Goal: Use online tool/utility: Utilize a website feature to perform a specific function

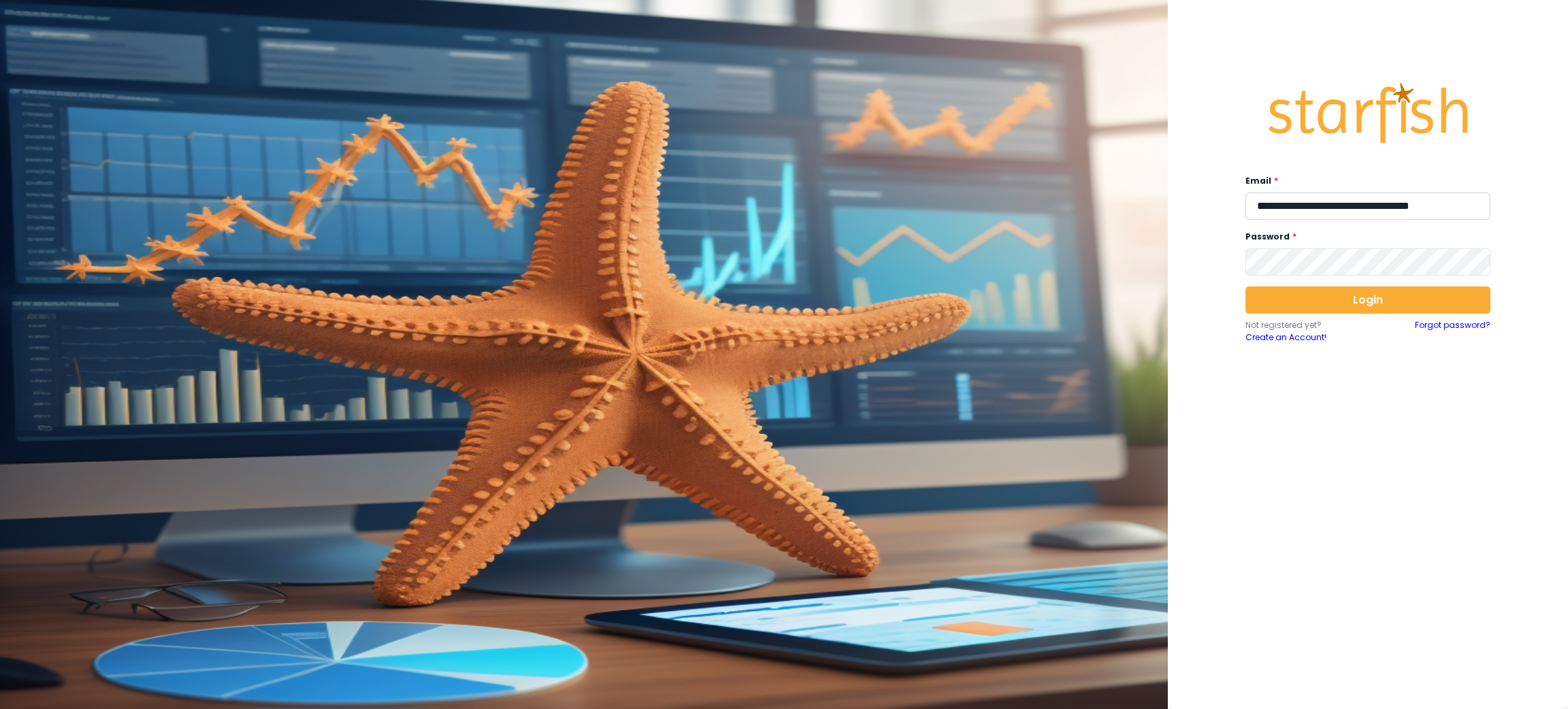
click at [1339, 212] on input "**********" at bounding box center [1368, 206] width 245 height 27
type input "**********"
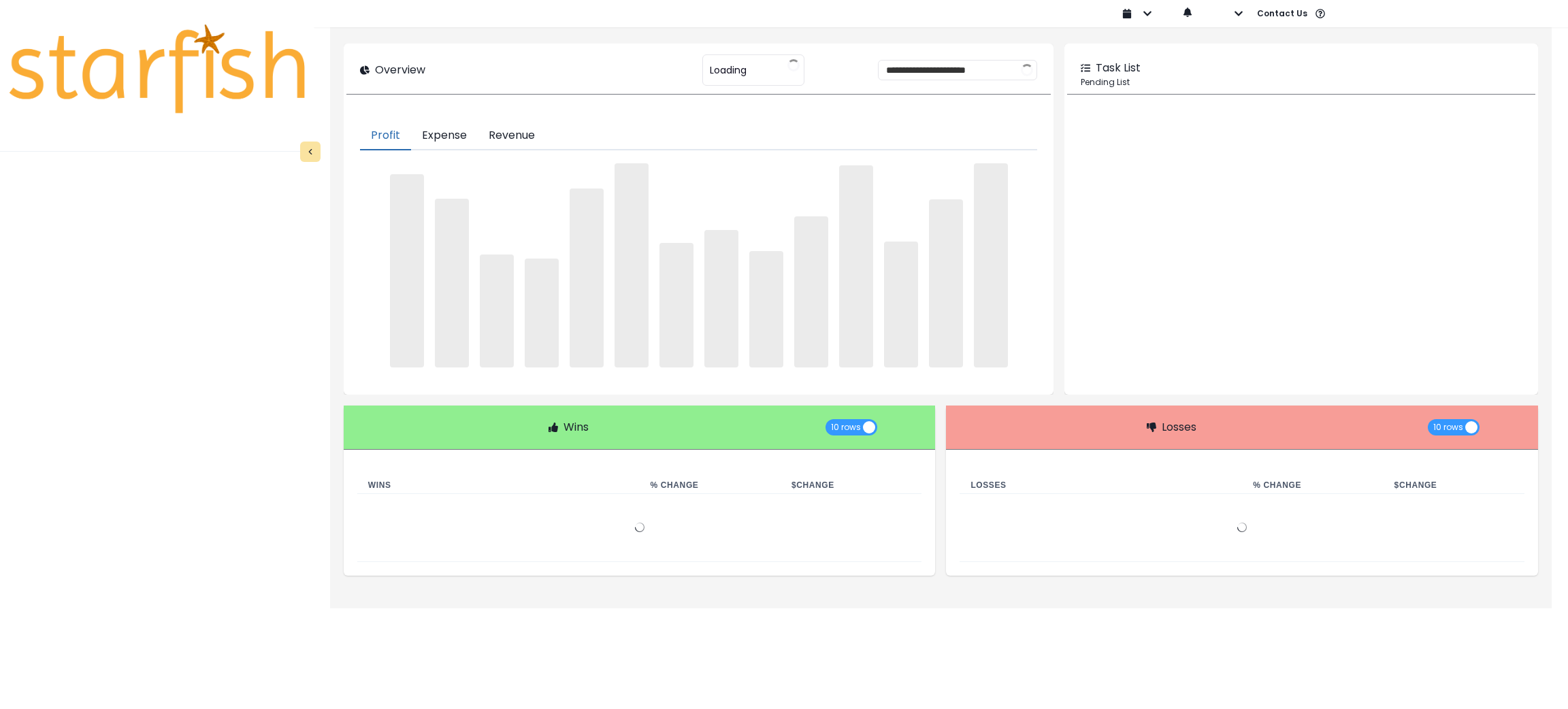
type input "********"
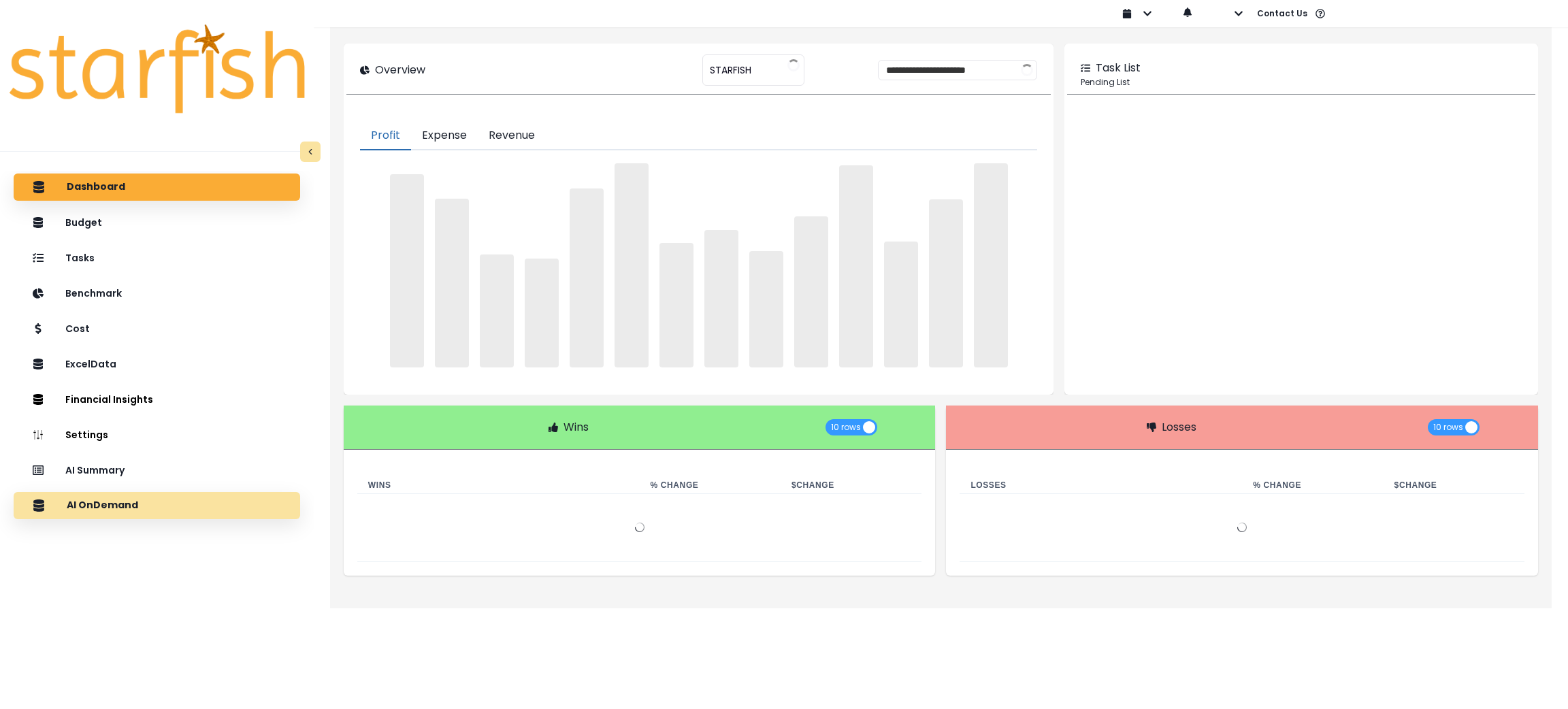
click at [170, 505] on div "AI OnDemand" at bounding box center [157, 505] width 265 height 29
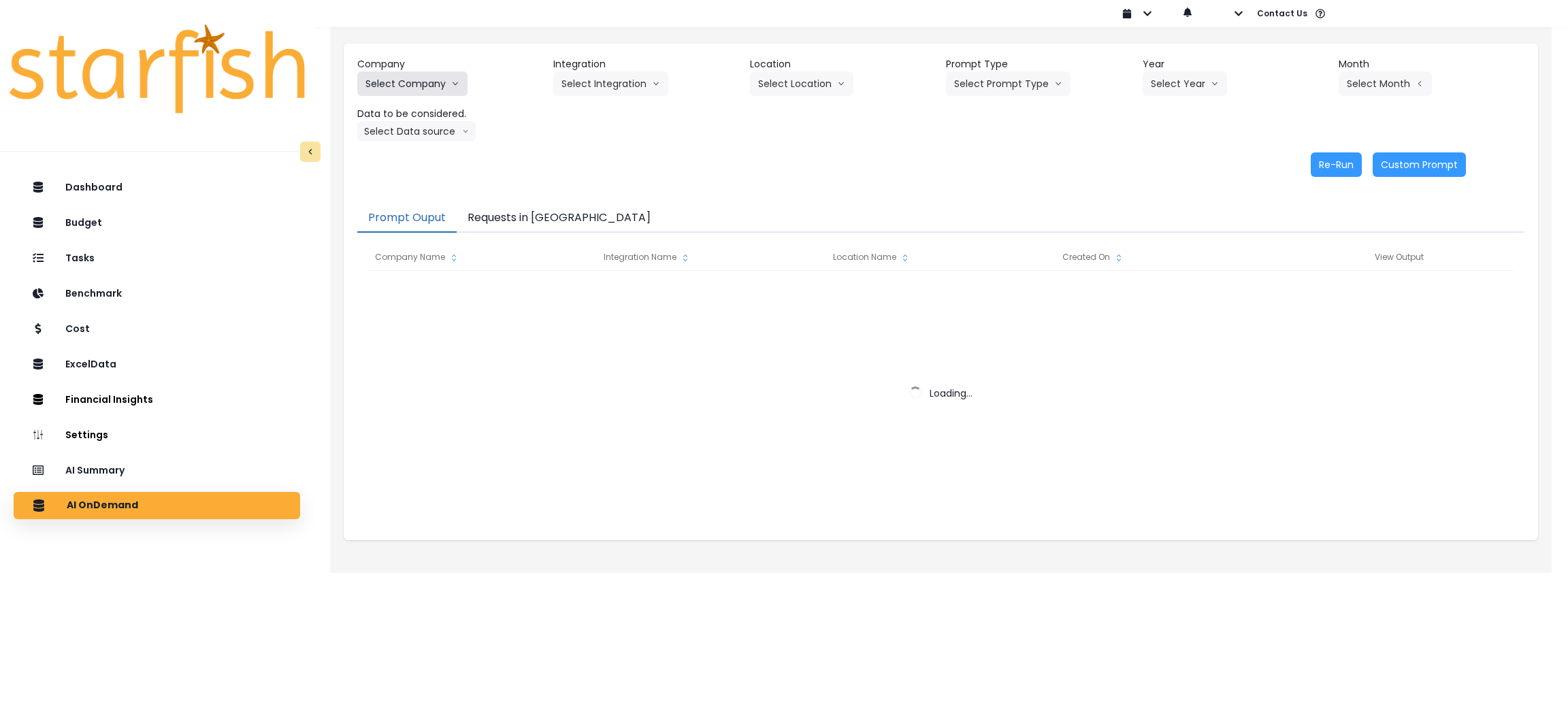
click at [451, 78] on icon "arrow down line" at bounding box center [456, 83] width 8 height 13
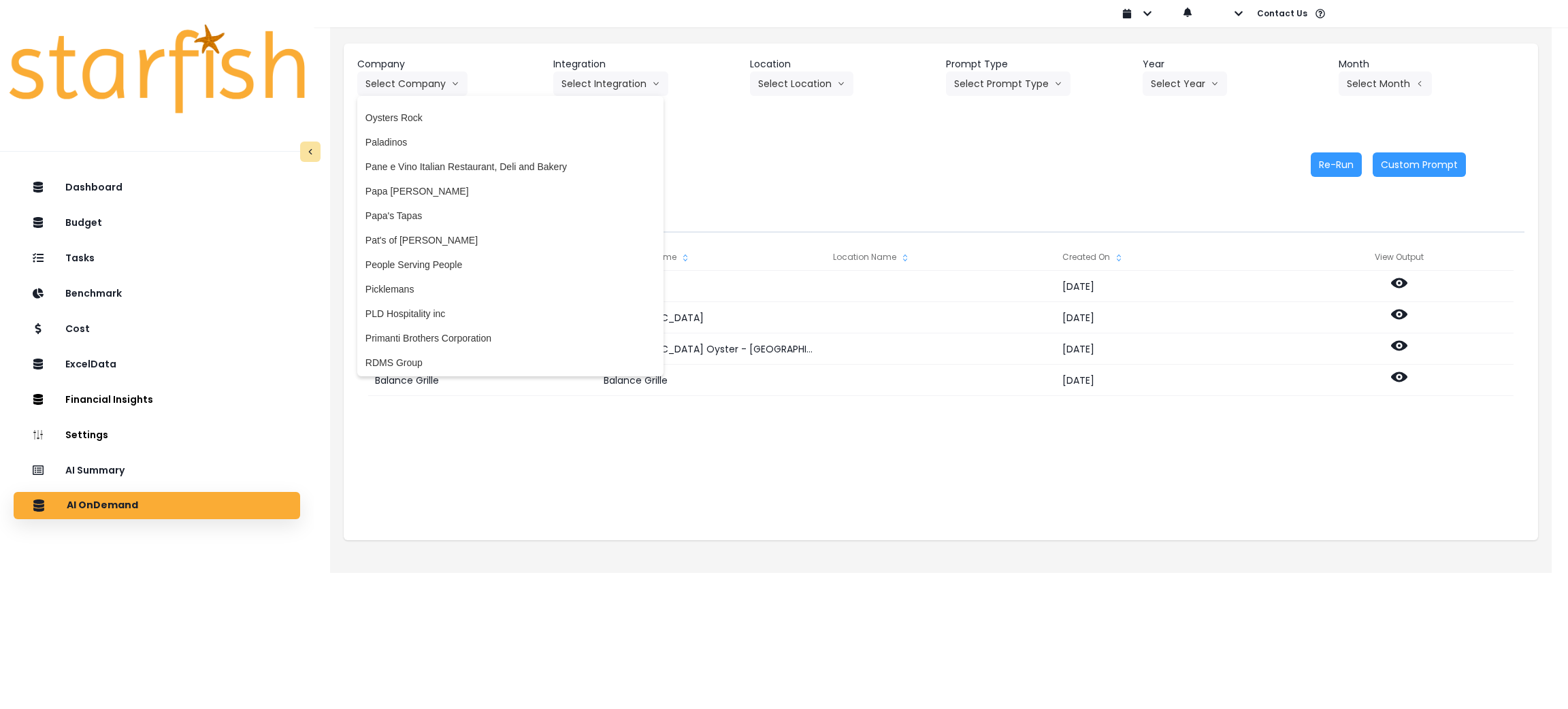
scroll to position [2142, 0]
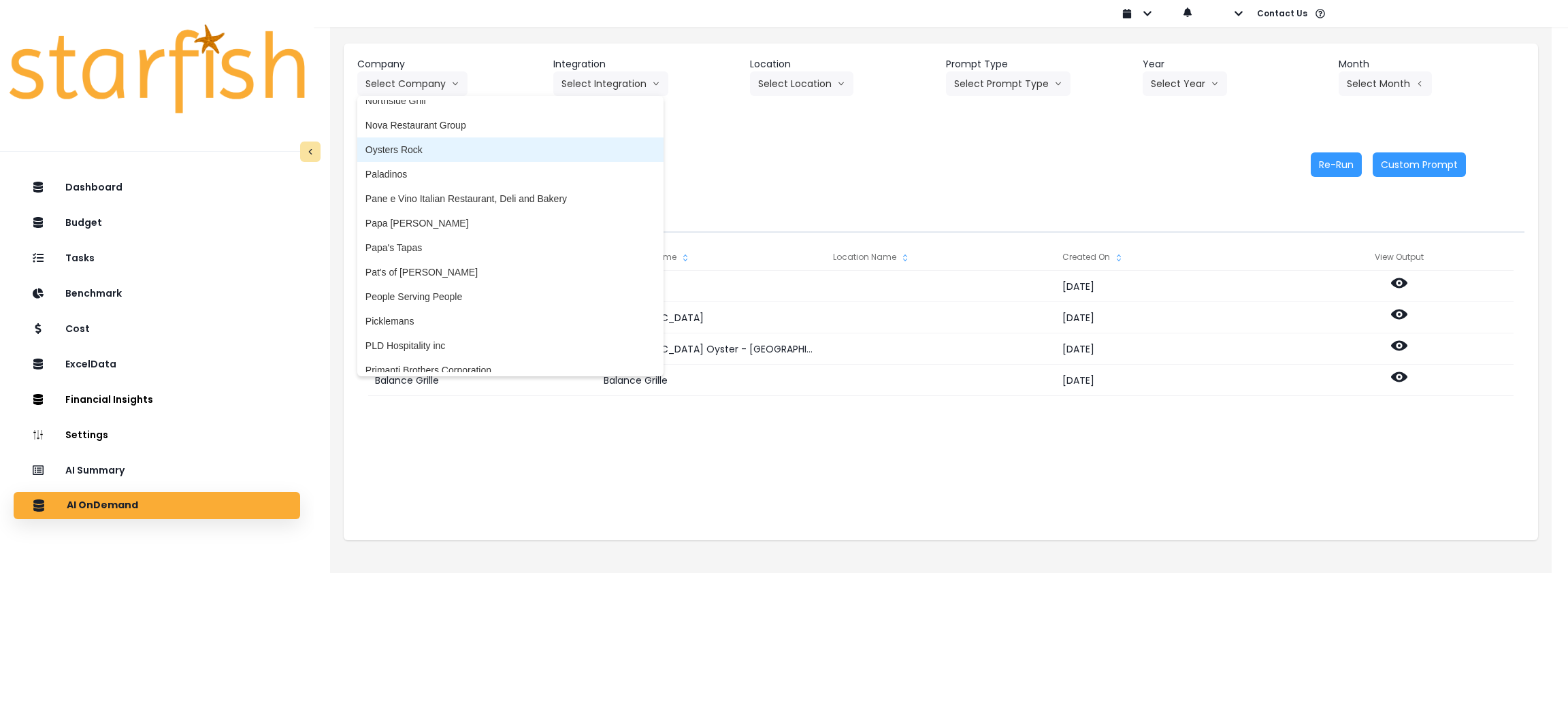
click at [451, 149] on span "Oysters Rock" at bounding box center [510, 149] width 290 height 13
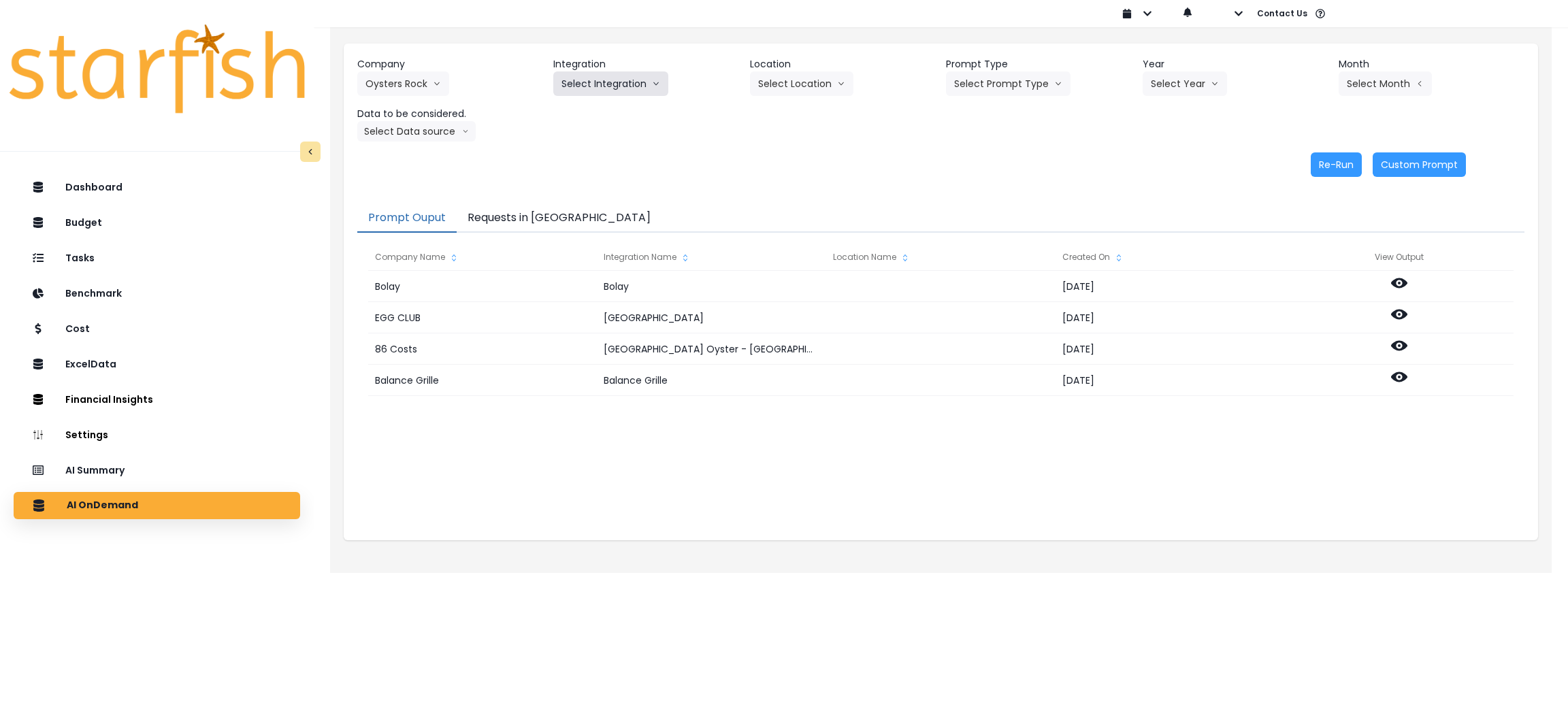
click at [603, 80] on button "Select Integration" at bounding box center [611, 83] width 115 height 24
click at [601, 110] on span "Oysters Rock" at bounding box center [590, 112] width 57 height 13
click at [989, 87] on button "Select Prompt Type" at bounding box center [1008, 83] width 124 height 24
click at [989, 181] on span "Monthly Summary" at bounding box center [993, 185] width 77 height 13
click at [1184, 86] on button "Select Year" at bounding box center [1184, 83] width 85 height 24
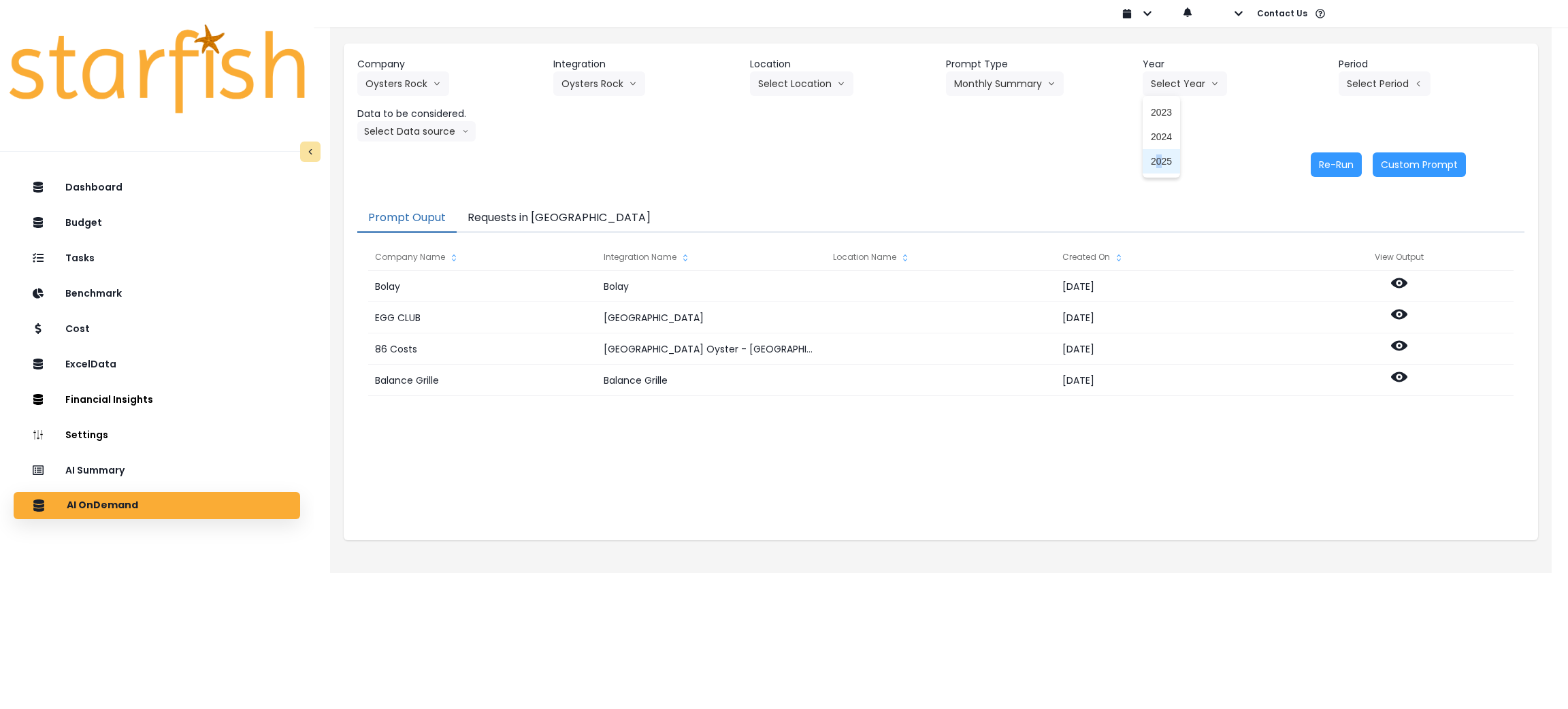
click at [1161, 158] on span "2025" at bounding box center [1161, 161] width 21 height 13
click at [1356, 78] on button "Select Period" at bounding box center [1385, 83] width 92 height 24
click at [1306, 248] on li "P8" at bounding box center [1323, 259] width 34 height 24
click at [467, 119] on header "Data to be considered." at bounding box center [450, 114] width 186 height 14
click at [458, 121] on button "Select Data source" at bounding box center [416, 131] width 118 height 20
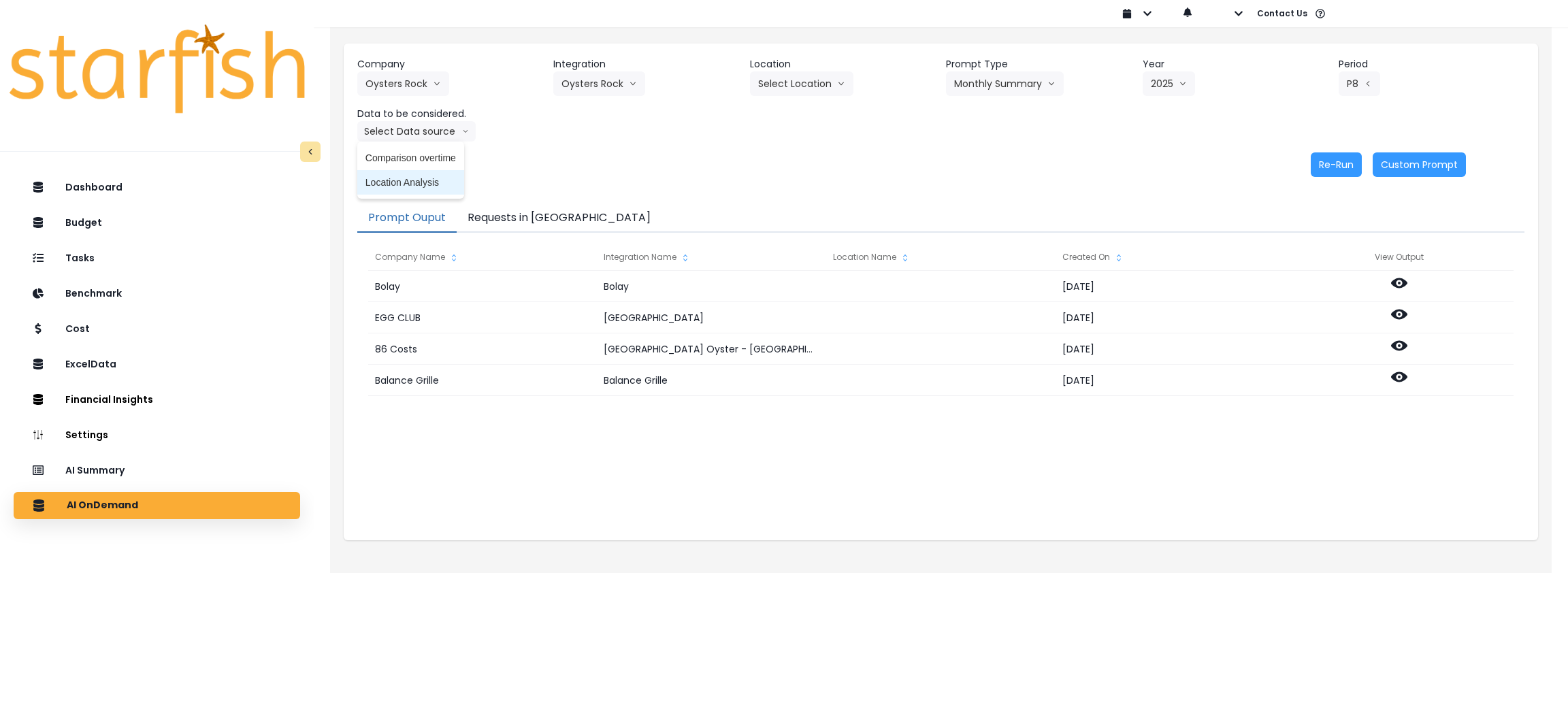
click at [432, 170] on li "Location Analysis" at bounding box center [410, 182] width 107 height 24
click at [1322, 163] on button "Re-Run" at bounding box center [1336, 164] width 51 height 24
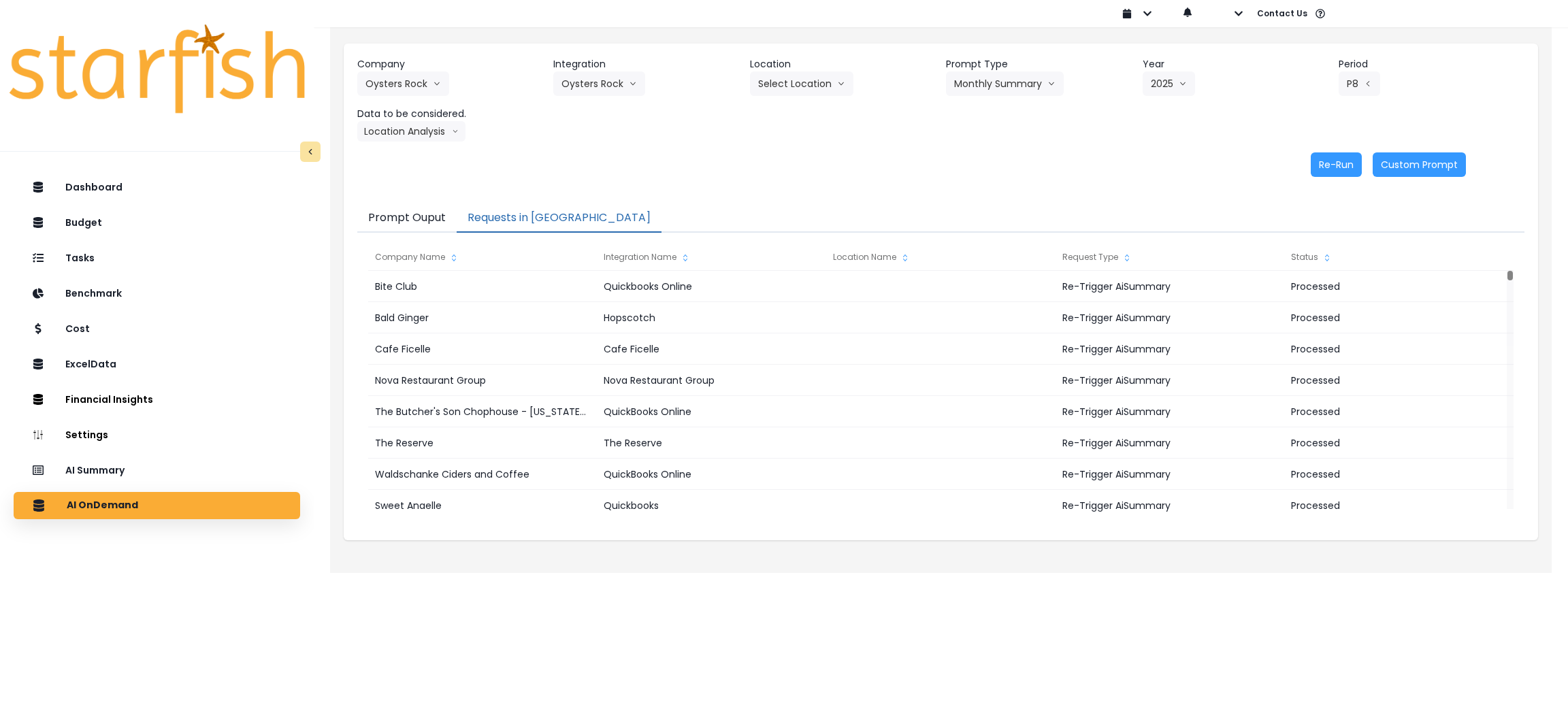
click at [522, 214] on button "Requests in [GEOGRAPHIC_DATA]" at bounding box center [559, 218] width 205 height 29
click at [438, 131] on button "Location Analysis" at bounding box center [411, 131] width 108 height 20
click at [409, 149] on li "Comparison overtime" at bounding box center [410, 157] width 107 height 24
click at [765, 133] on div "Company Oysters Rock 86 Costs Asti Bagel Cafe Balance Grille Bald Ginger Bar Bu…" at bounding box center [941, 99] width 1168 height 85
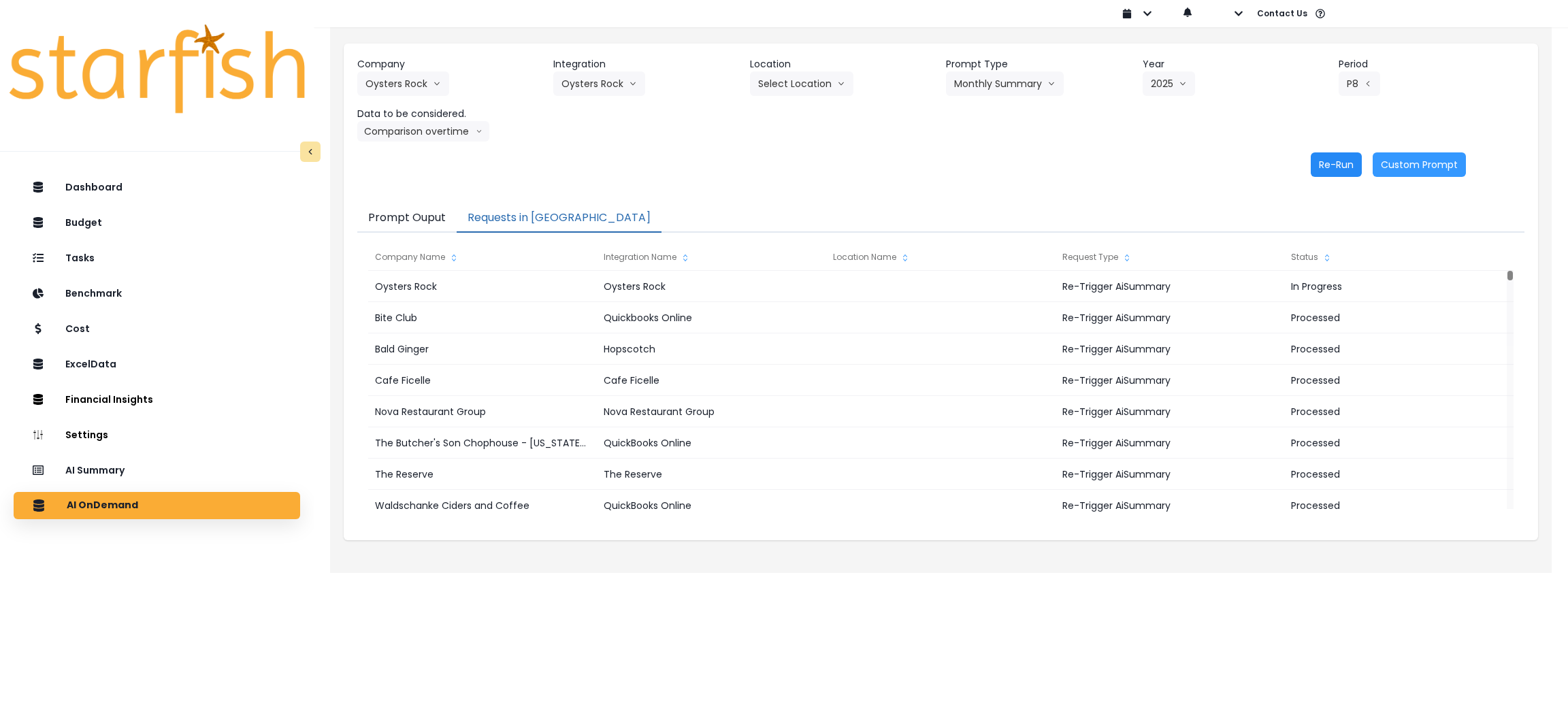
click at [1326, 173] on button "Re-Run" at bounding box center [1336, 164] width 51 height 24
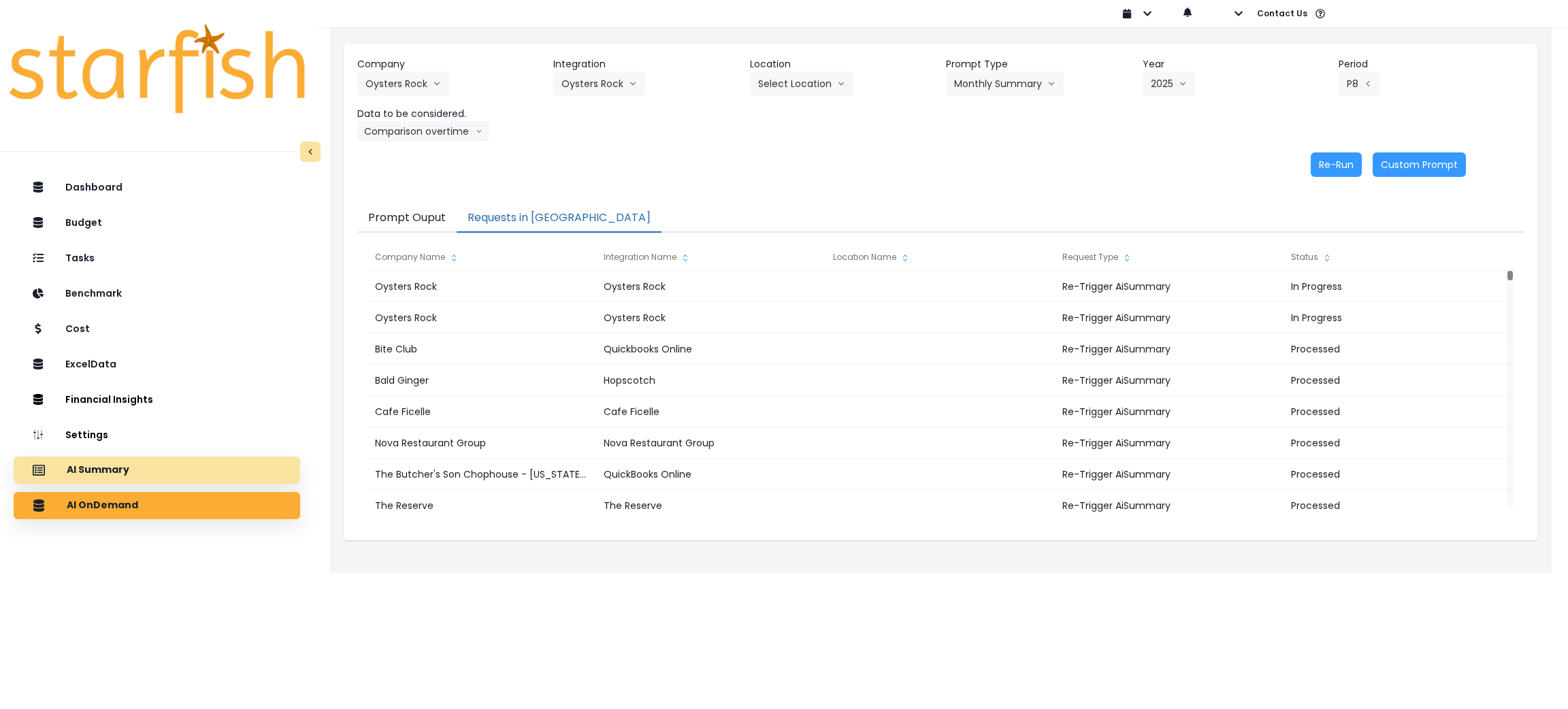
click at [166, 467] on div "AI Summary" at bounding box center [157, 470] width 265 height 29
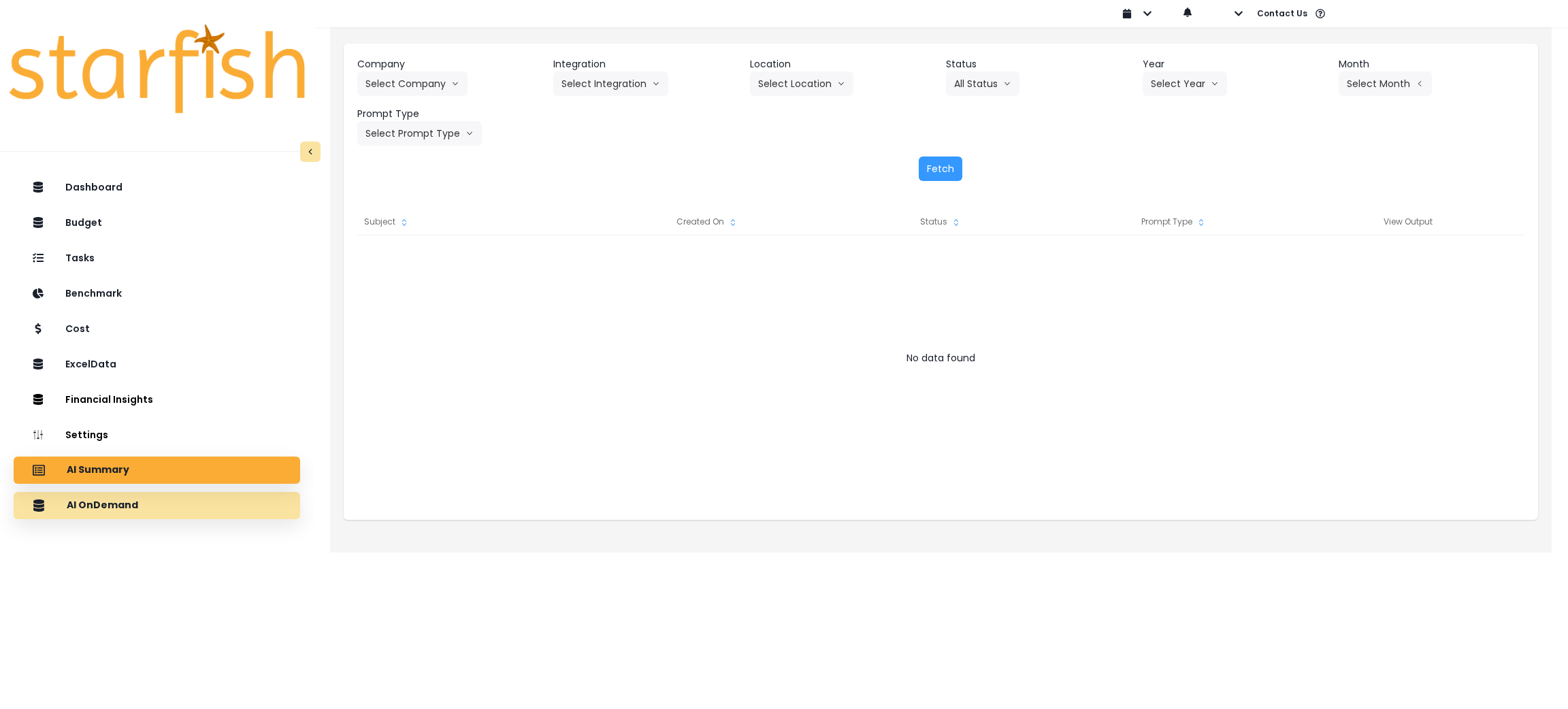
click at [157, 502] on div "AI OnDemand" at bounding box center [157, 505] width 265 height 29
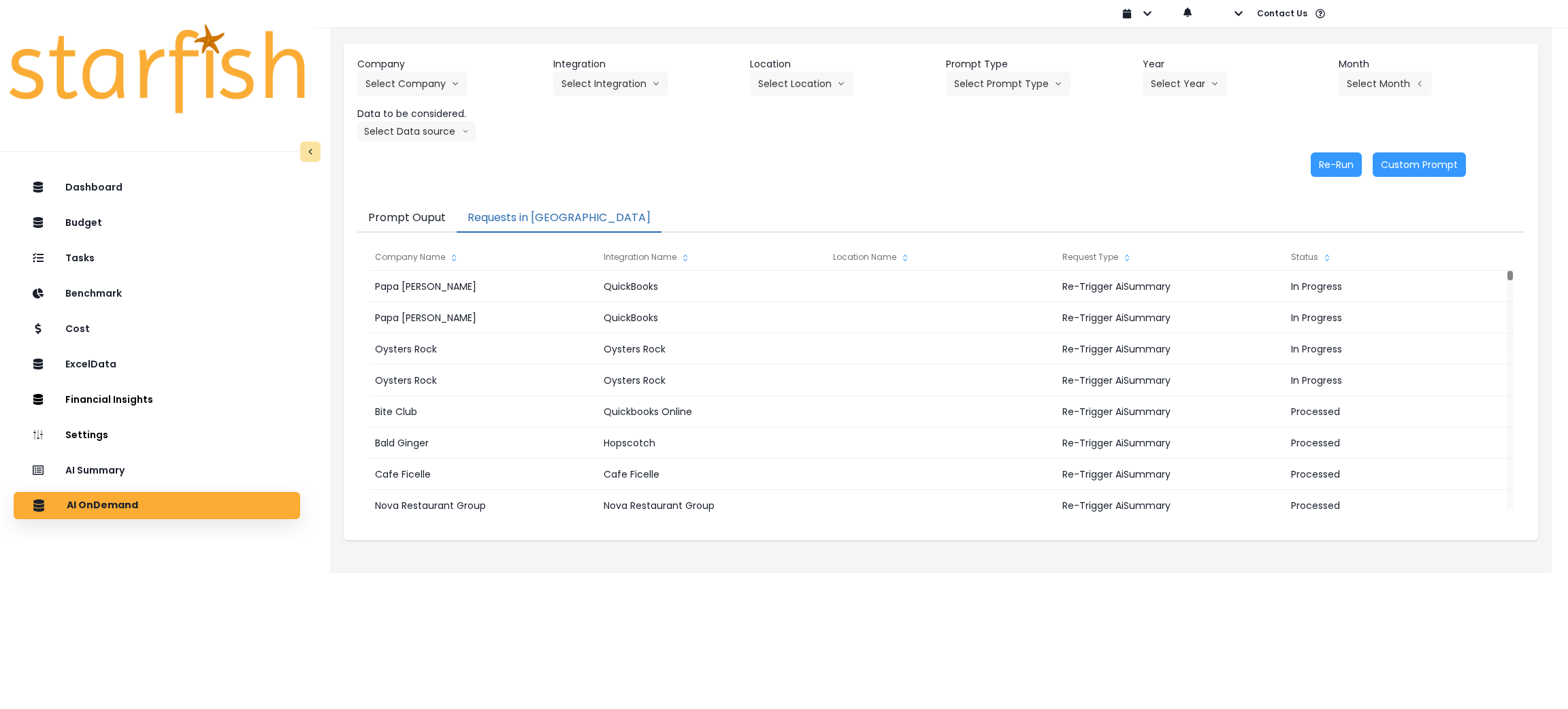
click at [537, 207] on button "Requests in [GEOGRAPHIC_DATA]" at bounding box center [559, 218] width 205 height 29
click at [761, 137] on div "Company Select Company 86 Costs Asti Bagel Cafe Balance Grille Bald Ginger Bar …" at bounding box center [941, 99] width 1168 height 85
click at [104, 474] on p "AI Summary" at bounding box center [98, 470] width 63 height 13
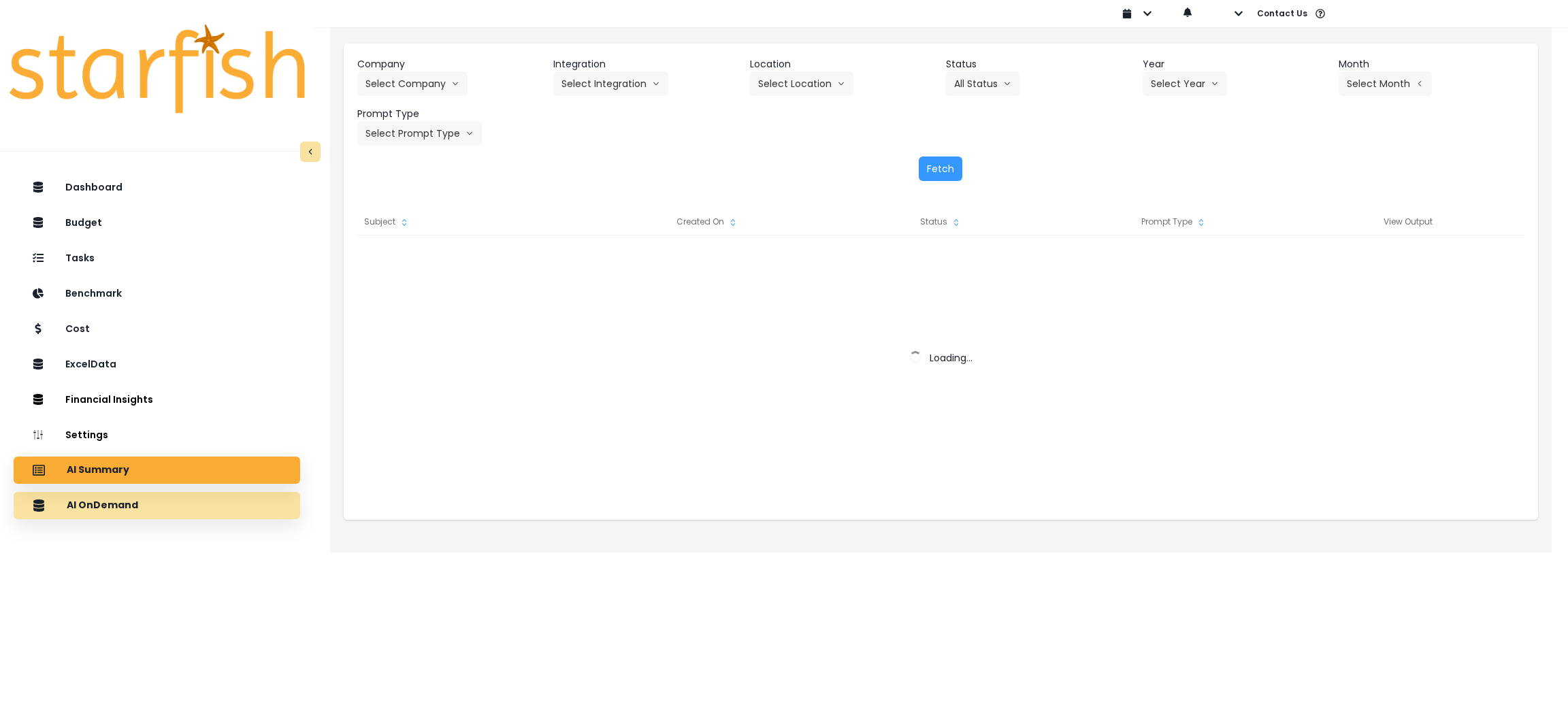
click at [118, 509] on p "AI OnDemand" at bounding box center [102, 506] width 71 height 13
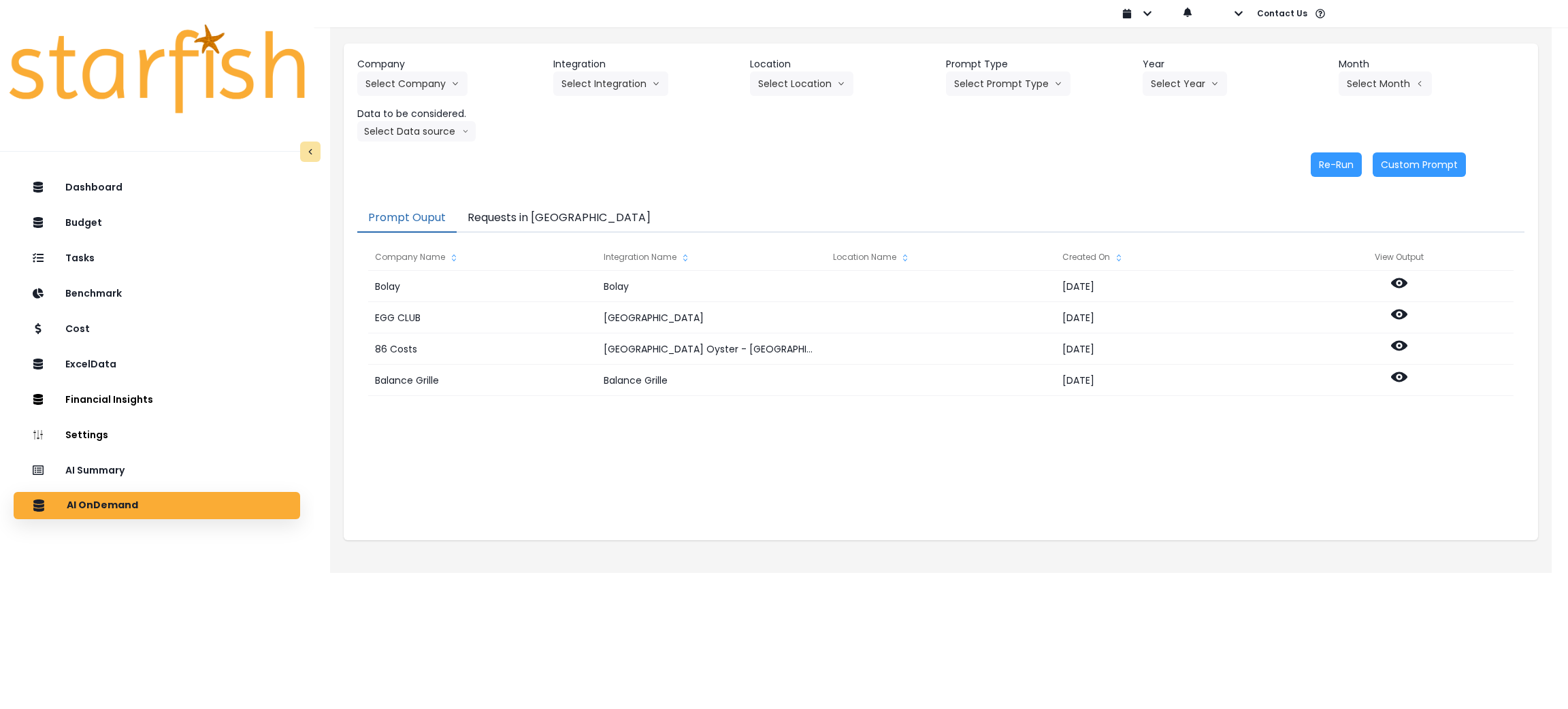
click at [538, 206] on button "Requests in [GEOGRAPHIC_DATA]" at bounding box center [559, 218] width 205 height 29
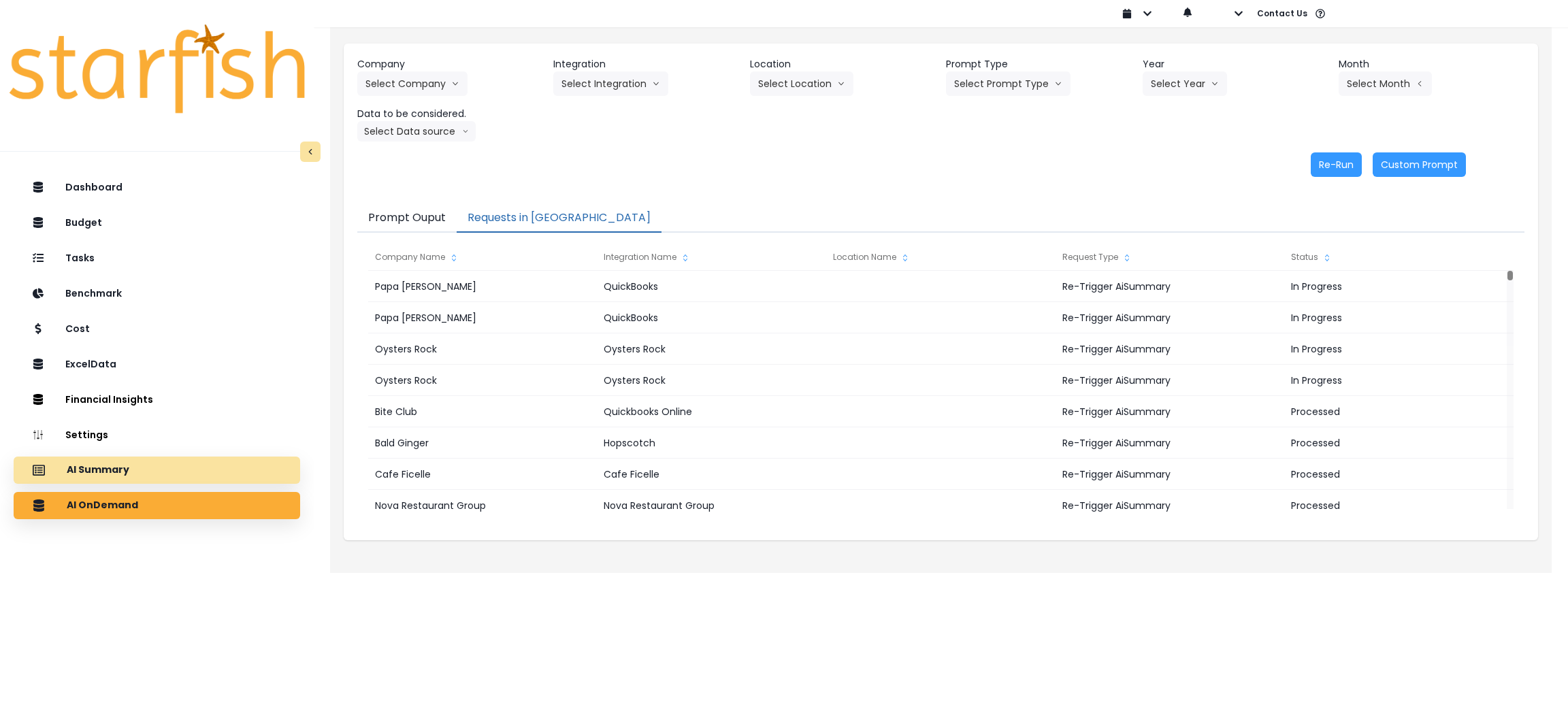
click at [174, 472] on div "AI Summary" at bounding box center [157, 470] width 265 height 29
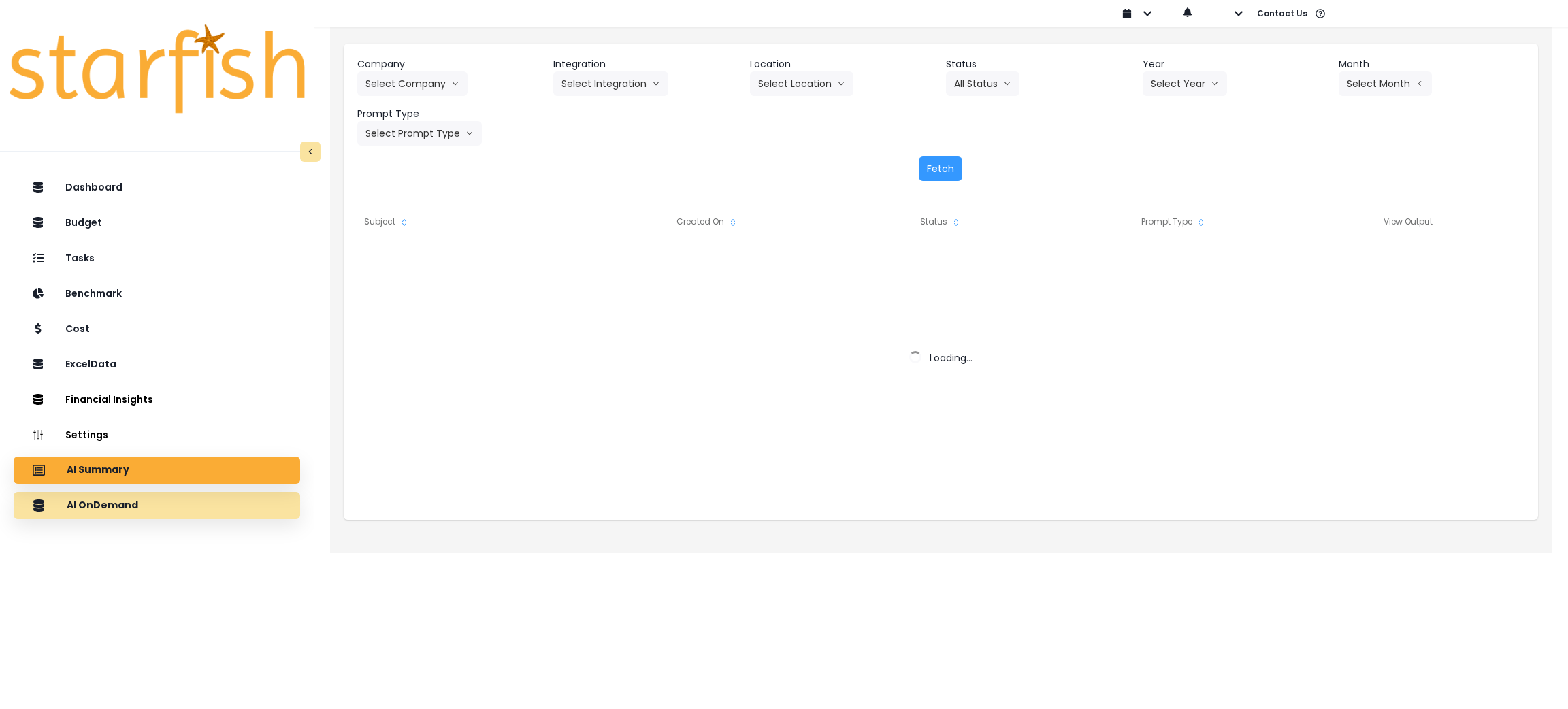
click at [194, 502] on div "AI OnDemand" at bounding box center [157, 505] width 265 height 29
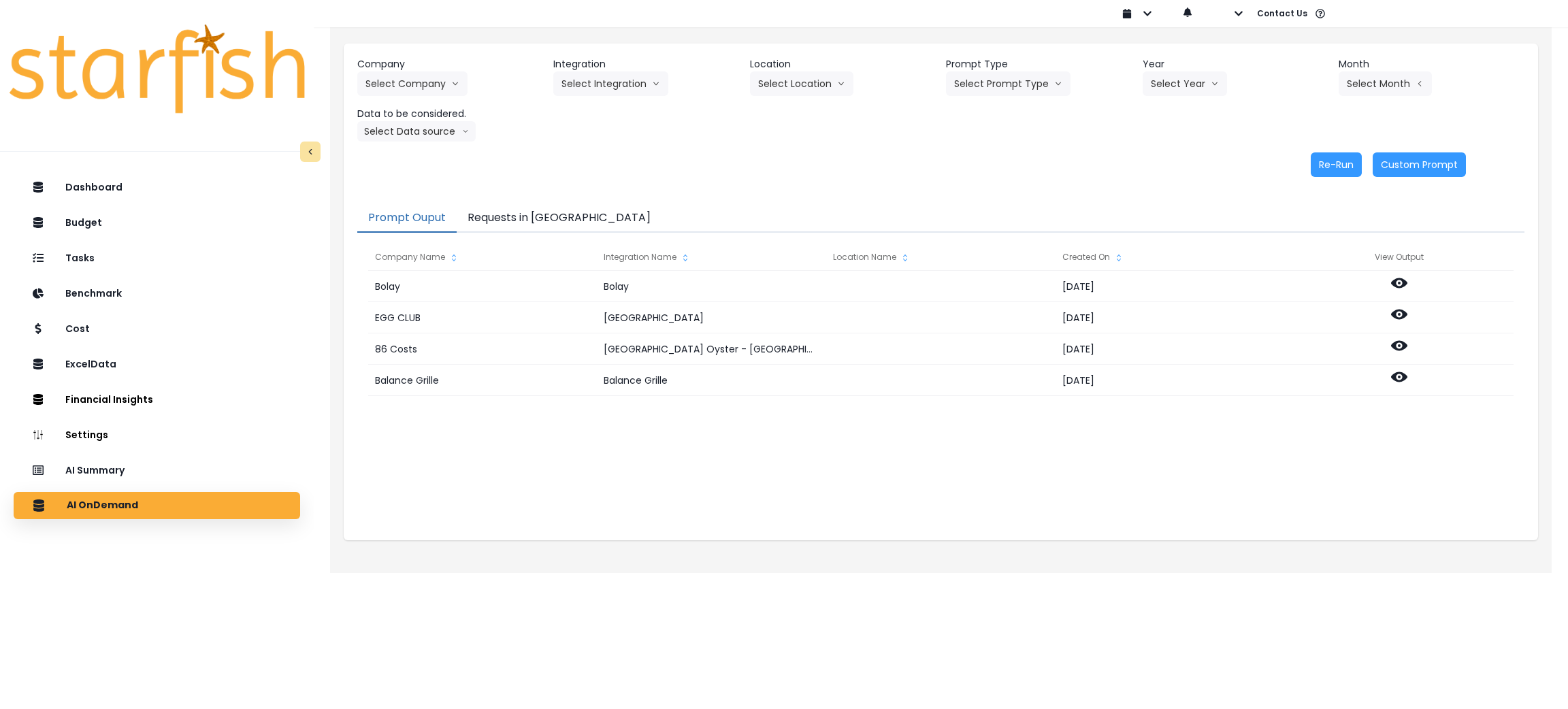
click at [528, 218] on button "Requests in [GEOGRAPHIC_DATA]" at bounding box center [559, 218] width 205 height 29
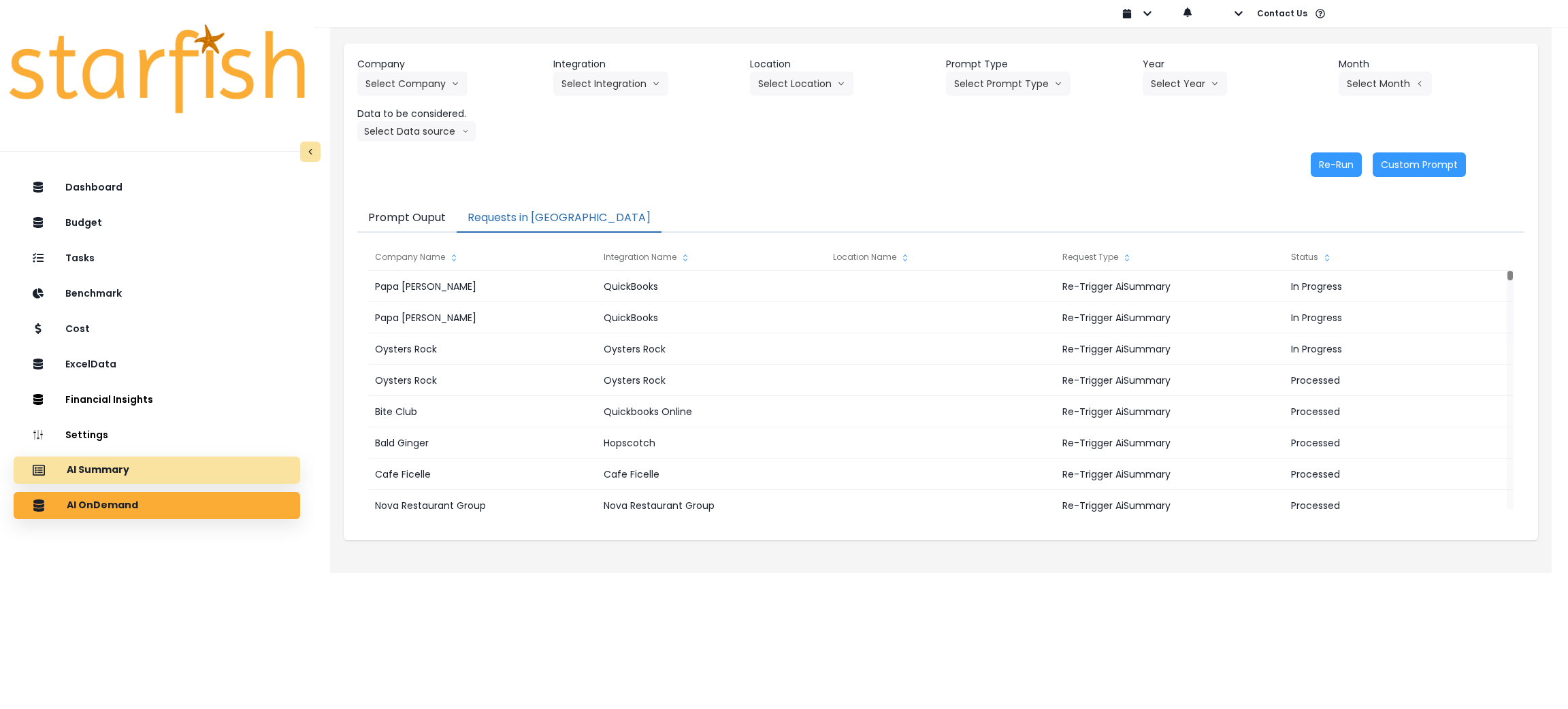
click at [145, 475] on div "AI Summary" at bounding box center [157, 470] width 265 height 29
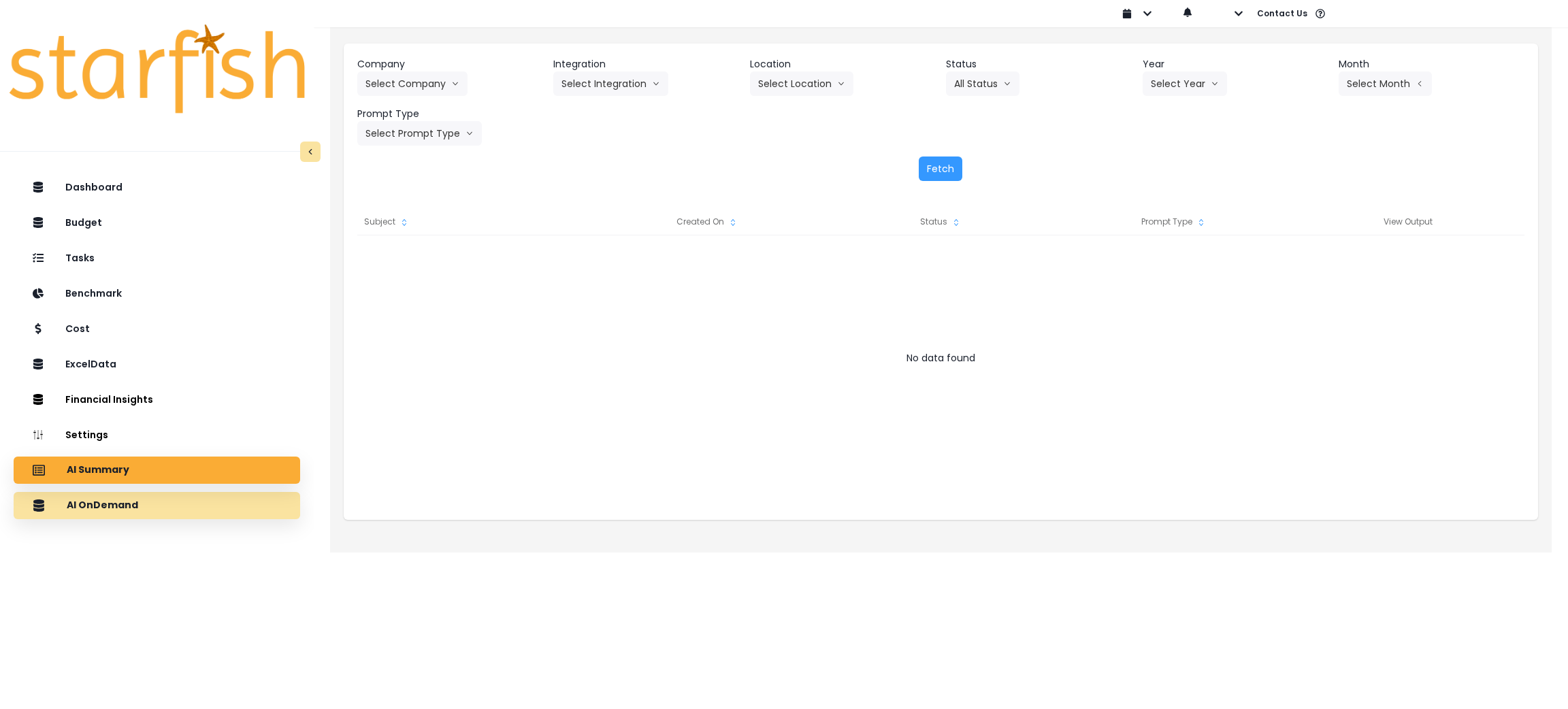
click at [134, 508] on div "AI OnDemand" at bounding box center [157, 505] width 265 height 29
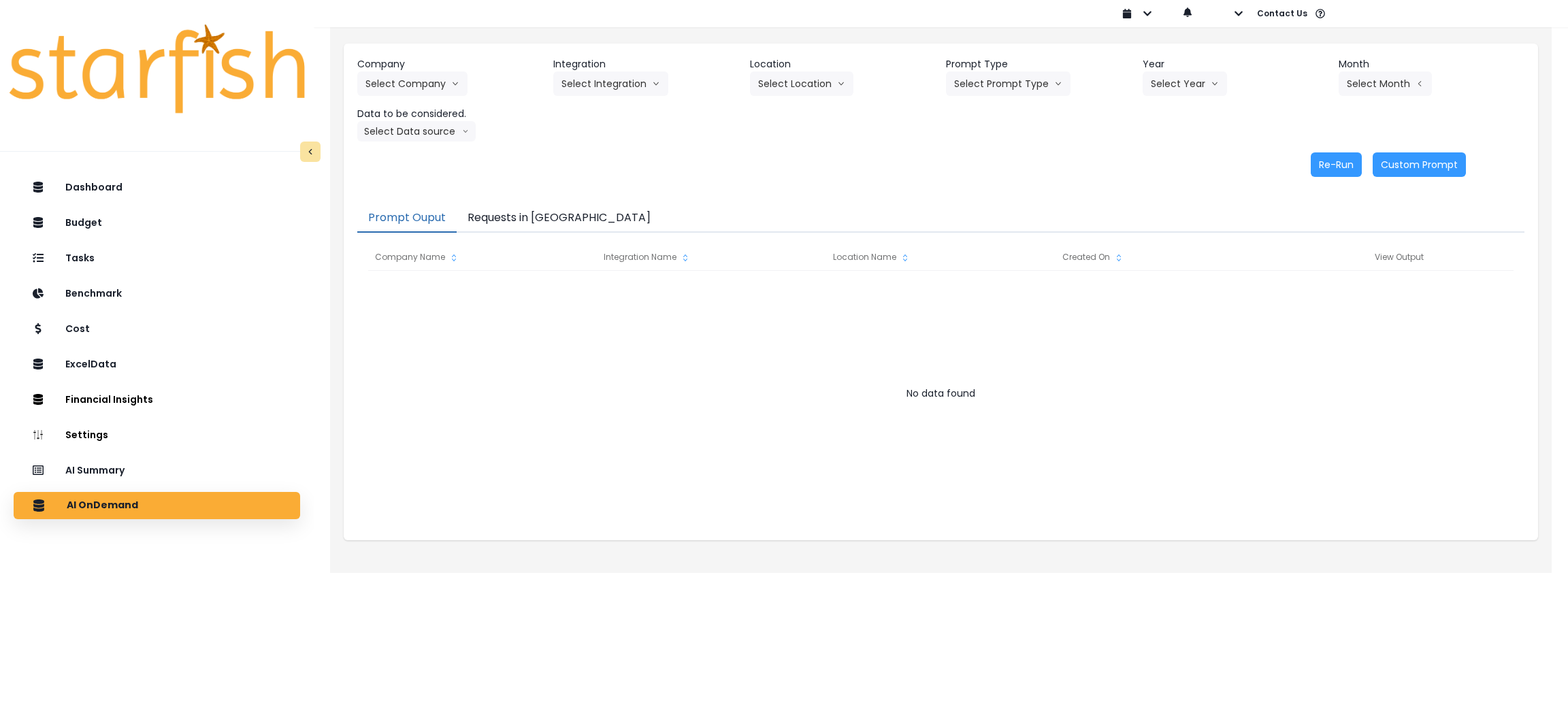
click at [521, 216] on button "Requests in [GEOGRAPHIC_DATA]" at bounding box center [559, 218] width 205 height 29
